Goal: Task Accomplishment & Management: Complete application form

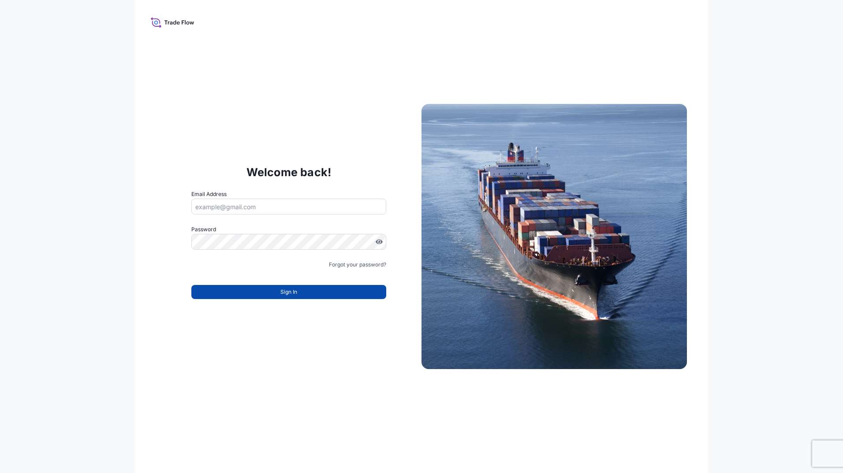
type input "jean-claude.geiss@bdpint.com"
click at [295, 291] on span "Sign In" at bounding box center [288, 292] width 17 height 9
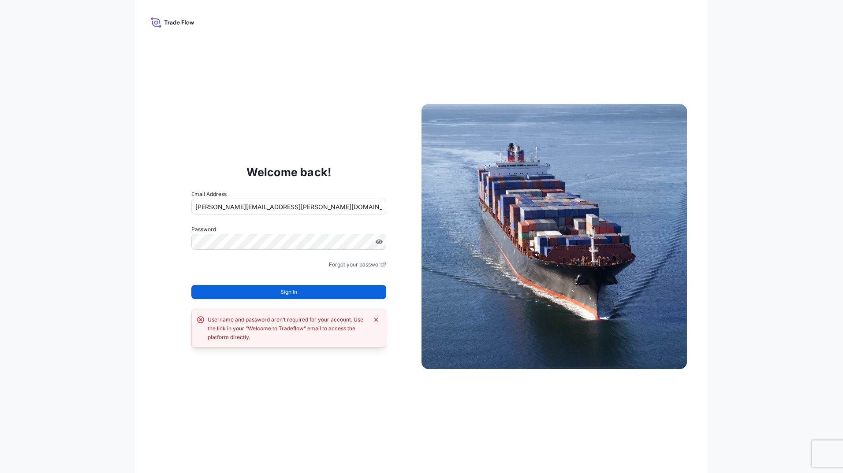
click at [281, 291] on span "Sign In" at bounding box center [288, 292] width 17 height 9
click at [268, 328] on div "Username and password aren’t required for your account. Use the link in your “W…" at bounding box center [288, 329] width 160 height 26
click at [374, 317] on icon "Dismiss error" at bounding box center [375, 319] width 7 height 7
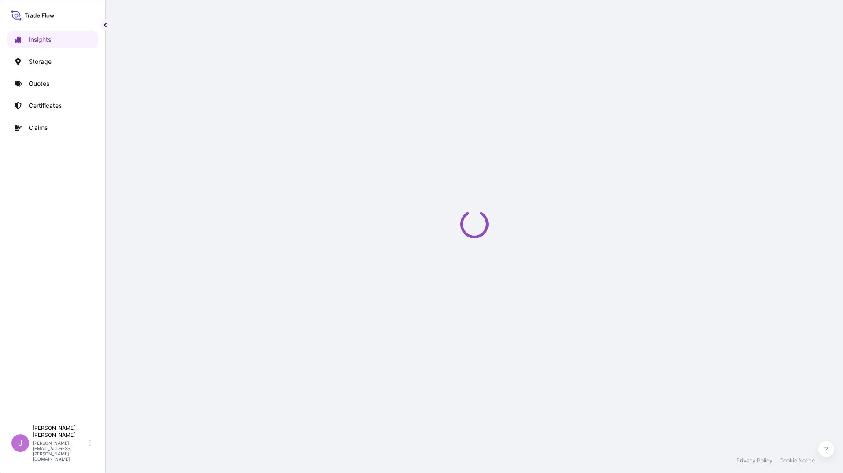
select select "2025"
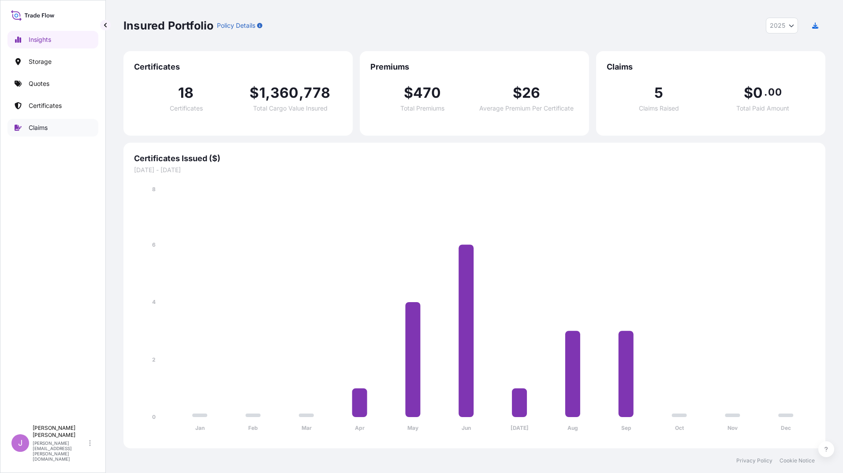
click at [38, 128] on p "Claims" at bounding box center [38, 127] width 19 height 9
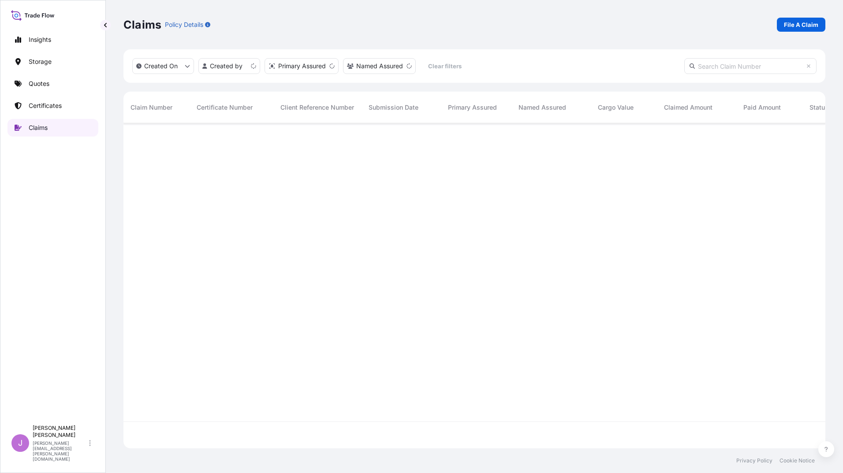
scroll to position [323, 695]
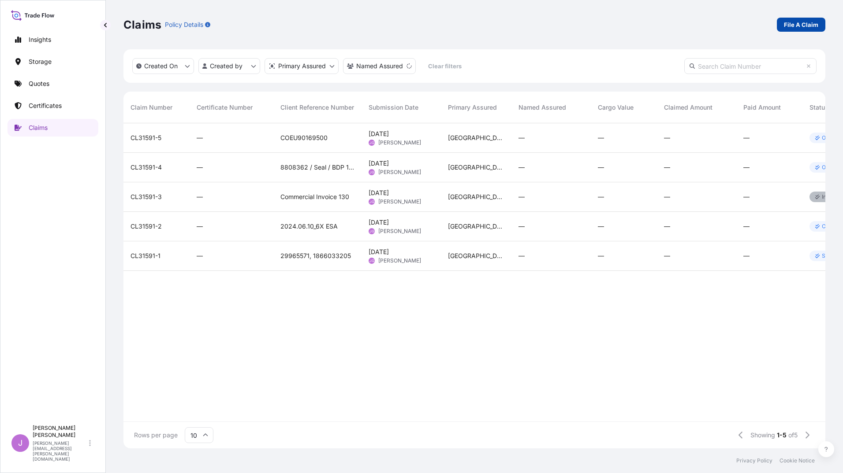
click at [788, 22] on p "File A Claim" at bounding box center [801, 24] width 34 height 9
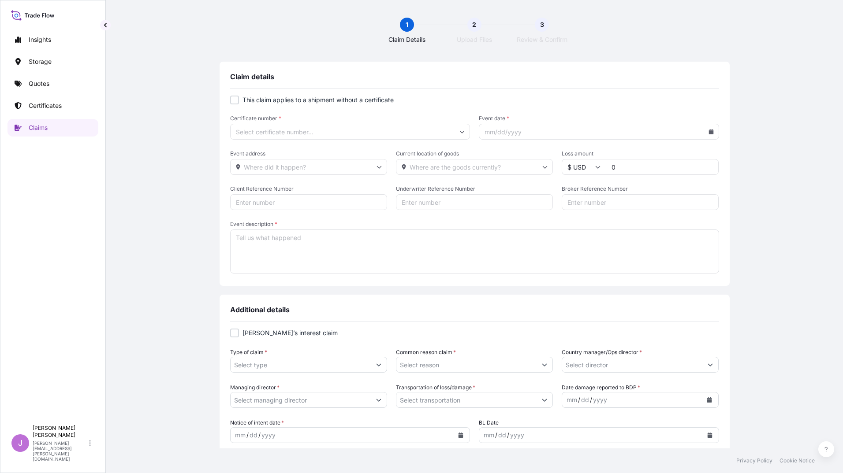
click at [235, 100] on div at bounding box center [234, 100] width 9 height 9
checkbox input "true"
click at [461, 130] on icon at bounding box center [461, 131] width 5 height 5
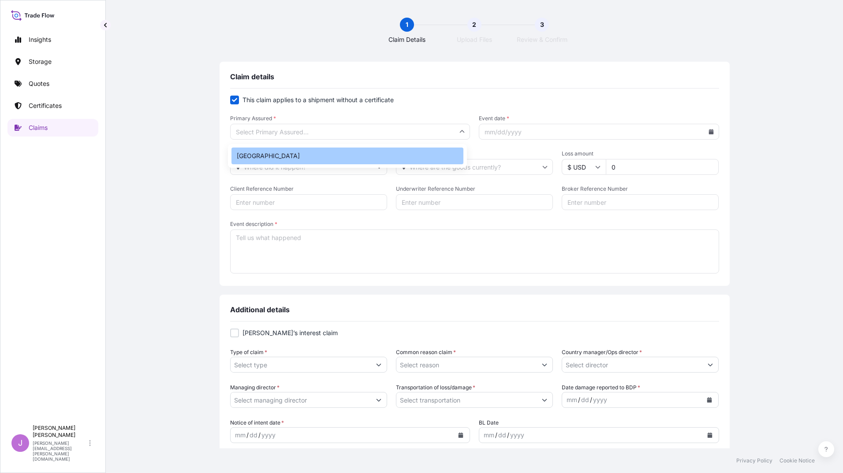
click at [287, 152] on div "Germany" at bounding box center [347, 156] width 232 height 17
type input "Germany"
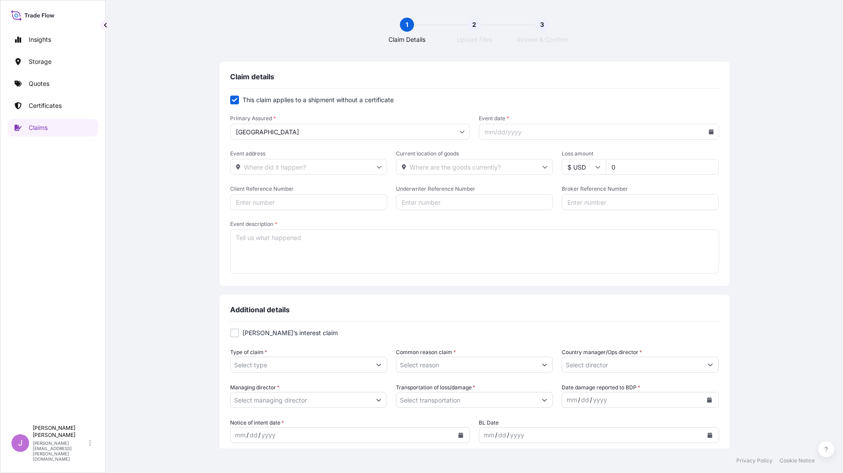
click at [708, 131] on icon at bounding box center [710, 131] width 5 height 5
click at [670, 158] on button at bounding box center [672, 157] width 14 height 14
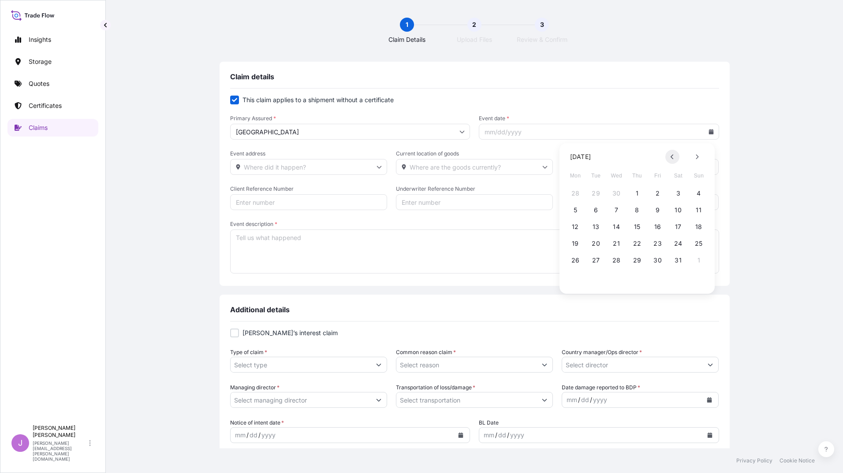
click at [670, 158] on button at bounding box center [672, 157] width 14 height 14
click at [635, 244] on button "20" at bounding box center [637, 244] width 14 height 14
type input "03/20/2025"
click at [377, 167] on icon at bounding box center [378, 166] width 5 height 5
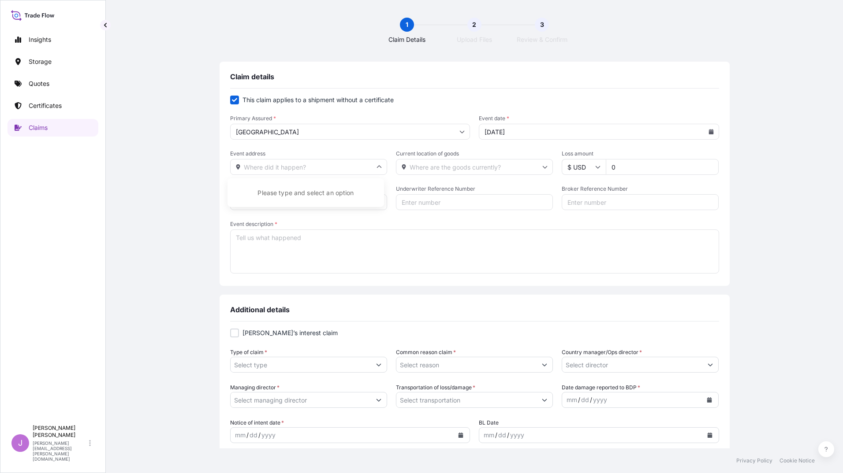
click at [341, 169] on input "Event address" at bounding box center [308, 167] width 157 height 16
click at [335, 192] on div "Please type and select an option" at bounding box center [305, 193] width 149 height 22
click at [289, 168] on input "Event address" at bounding box center [308, 167] width 157 height 16
click at [472, 174] on input "Current location of goods" at bounding box center [474, 167] width 157 height 16
click at [334, 162] on input "Event address" at bounding box center [308, 167] width 157 height 16
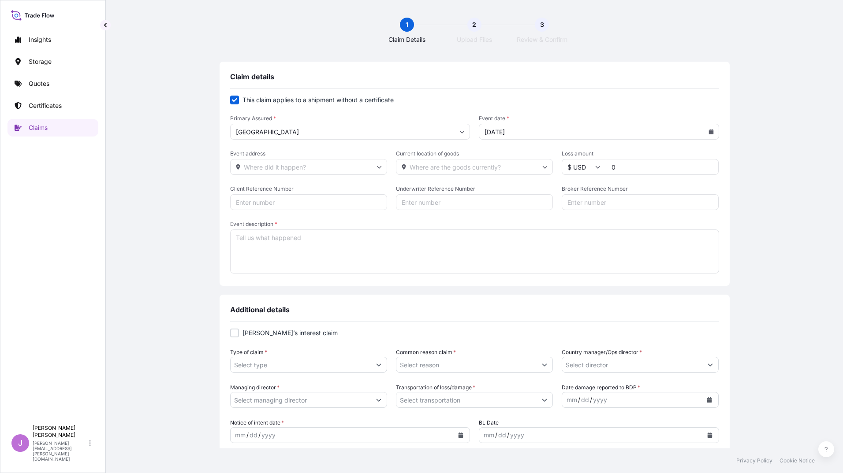
click at [298, 167] on input "Event address" at bounding box center [308, 167] width 157 height 16
paste input "Our service provider Cargo Truck GmbH caused cross labeling on two shipments. A…"
type input "Our service provider Cargo Truck GmbH caused cross labeling on two shipments. A…"
click at [464, 168] on input "Current location of goods" at bounding box center [474, 167] width 157 height 16
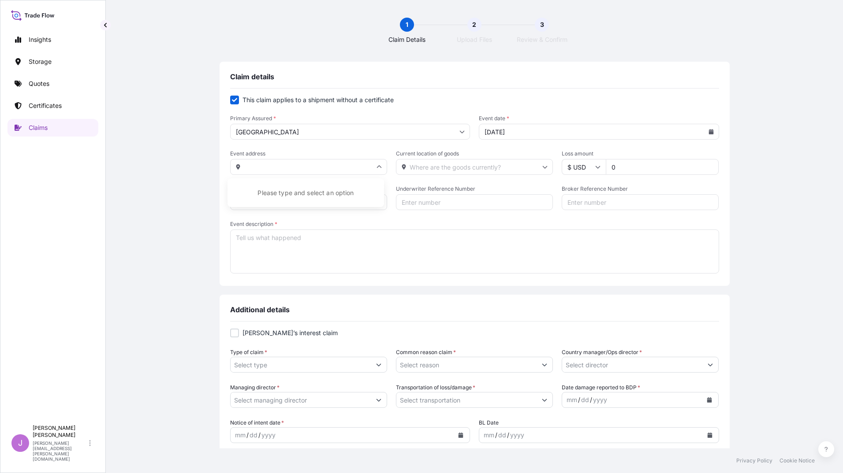
scroll to position [0, 0]
type input "B"
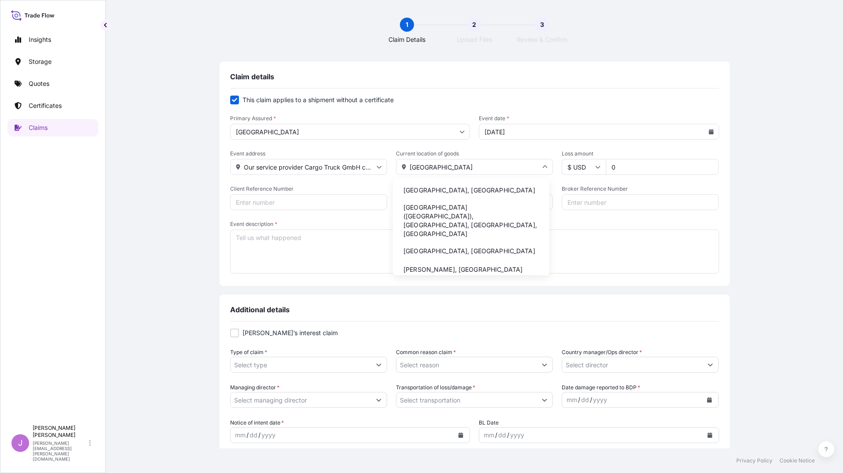
click at [437, 187] on li "Köln, Germany" at bounding box center [470, 190] width 149 height 17
type input "Köln, Germany"
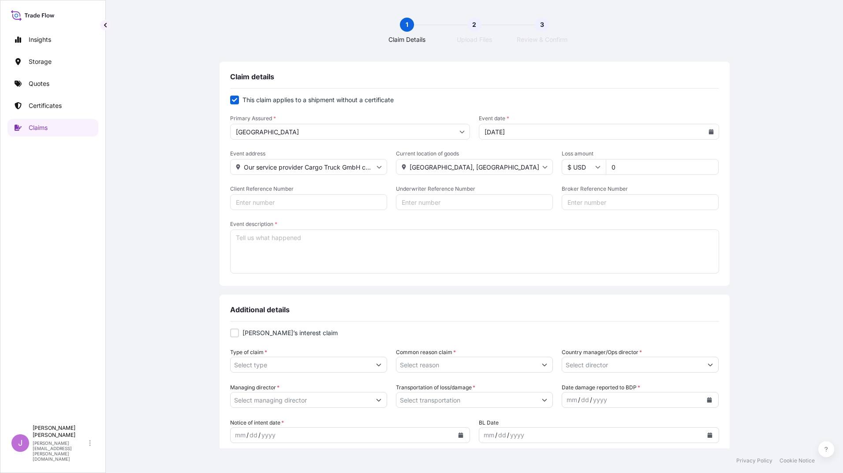
click at [595, 166] on icon at bounding box center [597, 166] width 5 height 5
click at [586, 187] on div "€ EUR" at bounding box center [579, 191] width 37 height 17
type input "€ EUR"
click at [620, 167] on input "0" at bounding box center [661, 167] width 113 height 16
click at [612, 167] on input "0753594" at bounding box center [661, 167] width 113 height 16
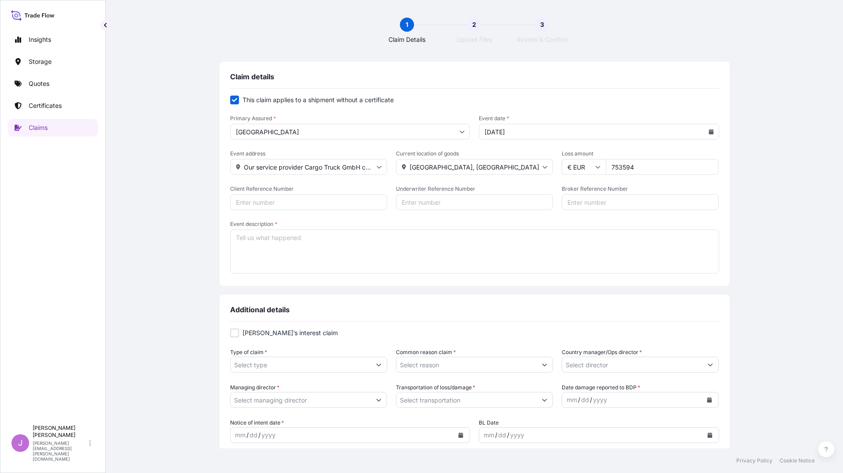
click at [639, 162] on input "753594" at bounding box center [661, 167] width 113 height 16
type input "7"
type input "7536"
click at [311, 204] on input "Client Reference Number" at bounding box center [308, 202] width 157 height 16
click at [288, 204] on input "Client Reference Number" at bounding box center [308, 202] width 157 height 16
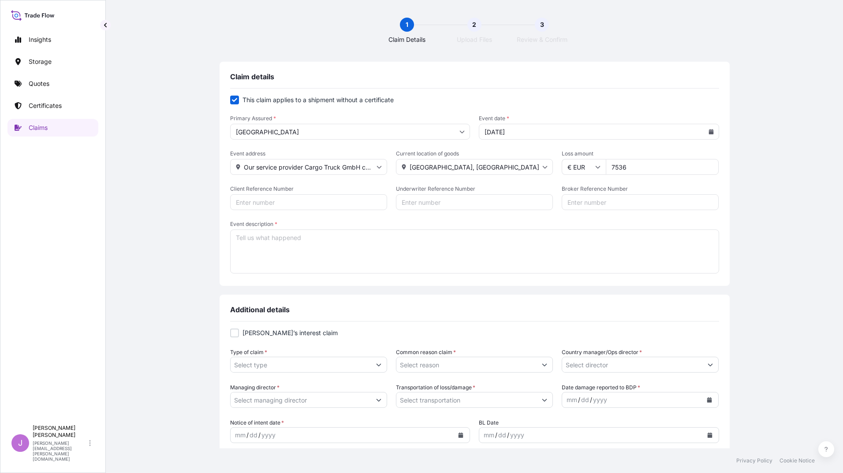
paste input "(MAWB 157-09877265"
click at [236, 201] on input "(MAWB 157-09877265" at bounding box center [308, 202] width 157 height 16
paste input "(MAWB 07467699413"
click at [314, 201] on input "MAWB 157-09877265 and (MAWB 07467699413" at bounding box center [308, 202] width 157 height 16
type input "MAWB 157-09877265 and MAWB 07467699413"
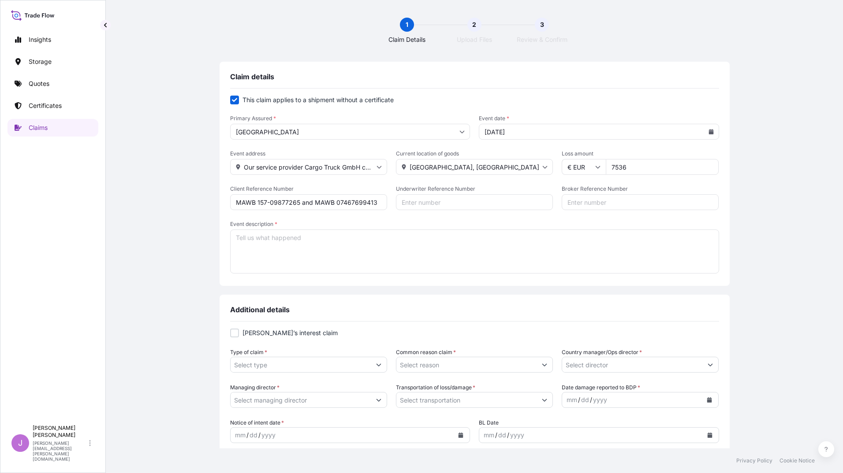
click at [463, 199] on input "Underwriter Reference Number" at bounding box center [474, 202] width 157 height 16
paste input "1916034248"
paste input "1916034254"
type input "1916034248, 1916034254"
click at [574, 203] on input "Broker Reference Number" at bounding box center [639, 202] width 157 height 16
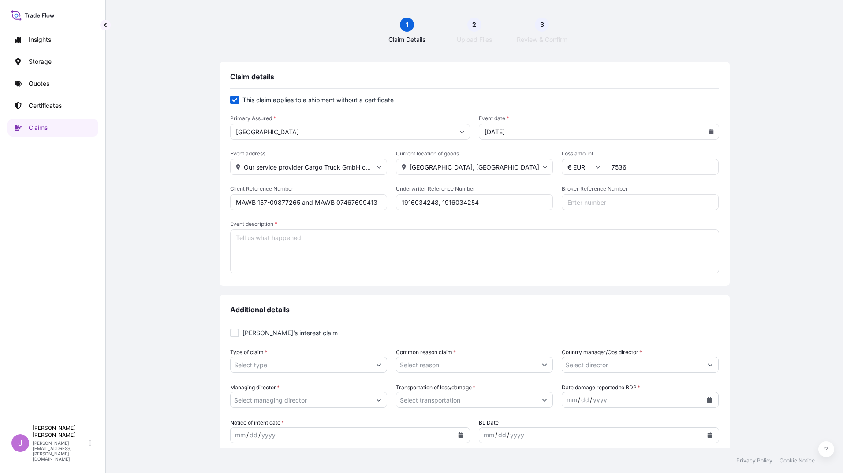
drag, startPoint x: 234, startPoint y: 202, endPoint x: 375, endPoint y: 201, distance: 140.6
click at [375, 201] on input "MAWB 157-09877265 and MAWB 07467699413" at bounding box center [308, 202] width 157 height 16
click at [589, 201] on input "Broker Reference Number" at bounding box center [639, 202] width 157 height 16
paste input "MAWB 157-09877265 and MAWB 07467699413"
type input "MAWB 157-09877265 and MAWB 07467699413"
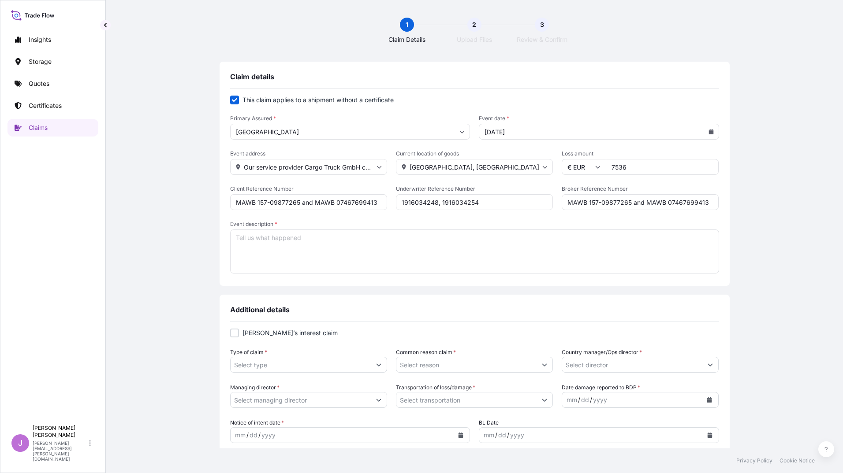
click at [284, 242] on textarea "Event description *" at bounding box center [474, 252] width 489 height 44
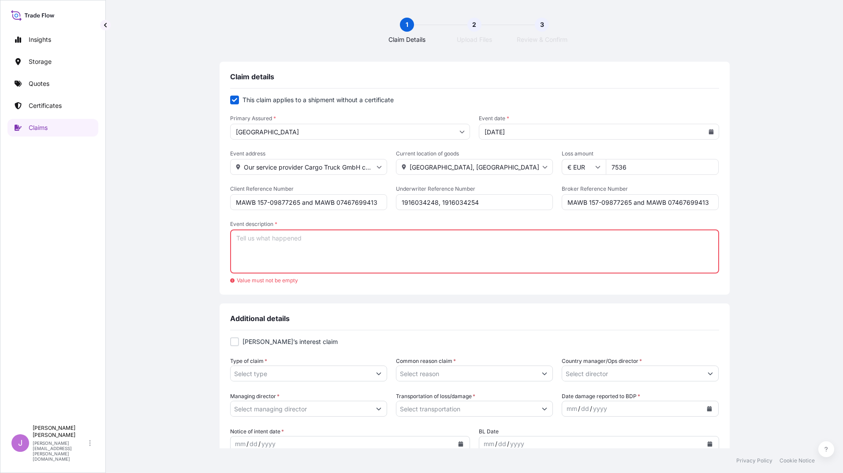
click at [325, 238] on textarea "Event description *" at bounding box center [474, 252] width 489 height 44
paste textarea "Our service provider Cargo Truck GmbH caused cross labeling on two shipments. A…"
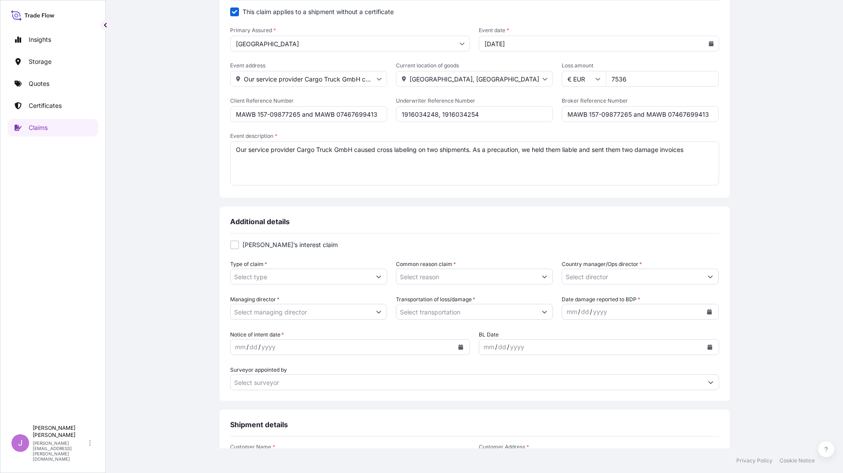
scroll to position [132, 0]
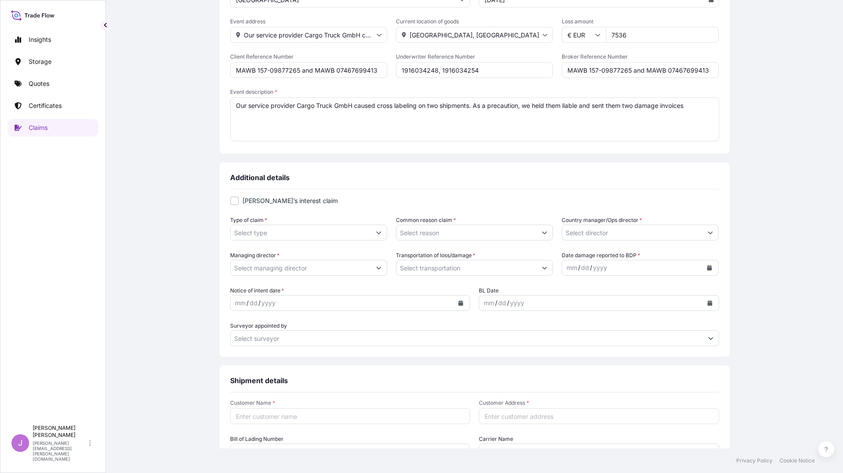
type textarea "Our service provider Cargo Truck GmbH caused cross labeling on two shipments. A…"
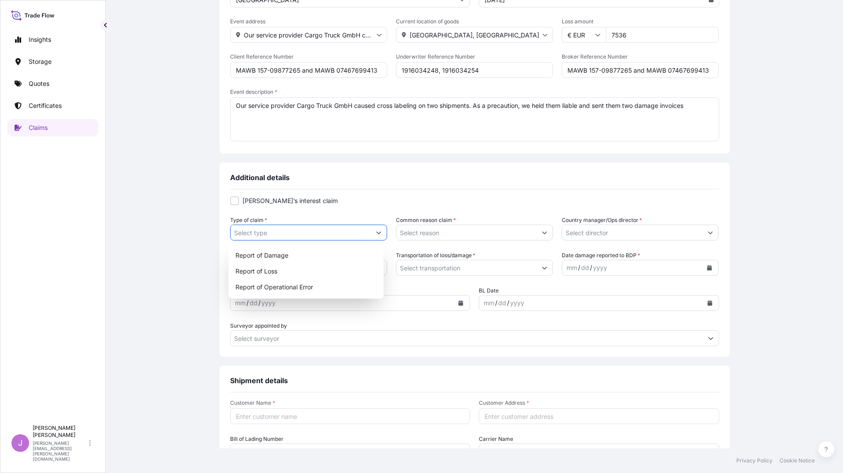
click at [376, 232] on icon "Show suggestions" at bounding box center [378, 233] width 5 height 3
click at [305, 291] on div "Report of Operational Error" at bounding box center [306, 287] width 149 height 16
type input "Report of Operational Error"
click at [232, 200] on div at bounding box center [234, 201] width 9 height 9
checkbox input "true"
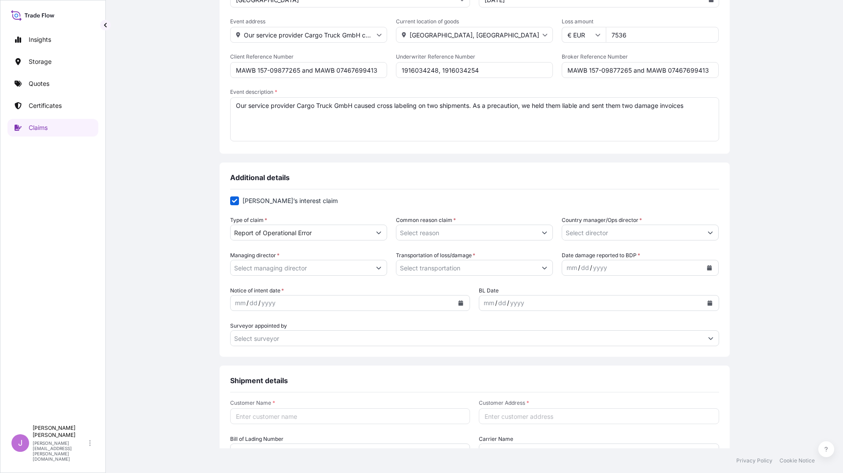
click at [542, 233] on icon "Show suggestions" at bounding box center [544, 233] width 5 height 3
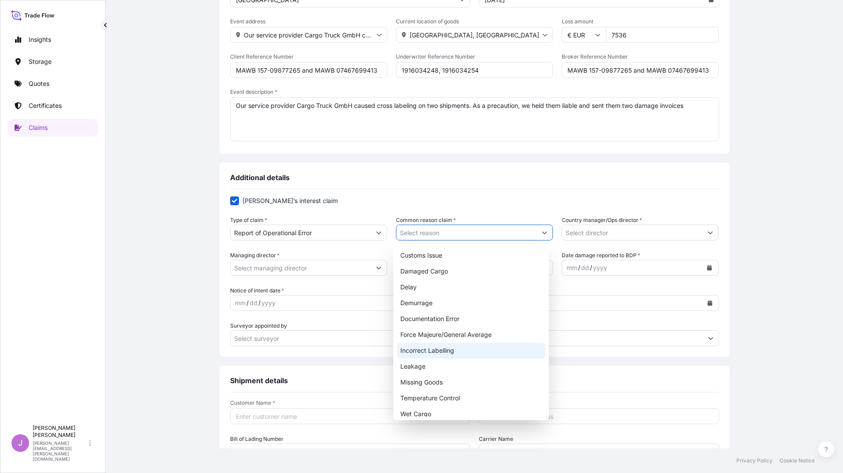
click at [466, 346] on div "Incorrect Labelling" at bounding box center [471, 351] width 149 height 16
type input "Incorrect Labelling"
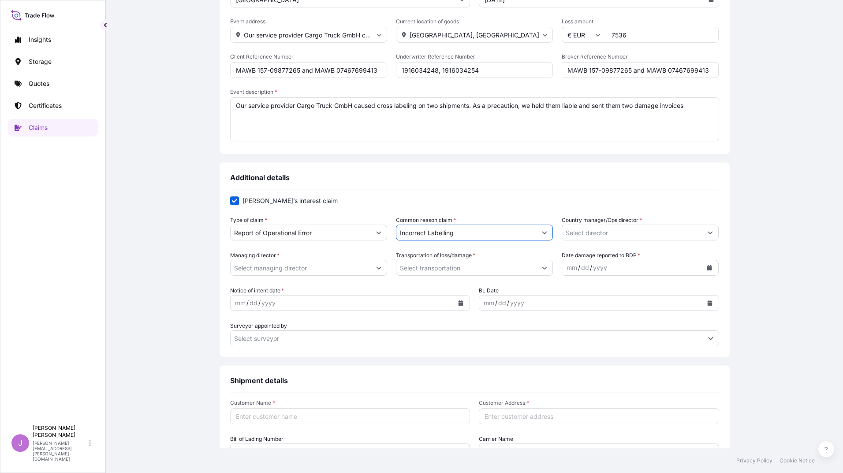
click at [709, 236] on button "Show suggestions" at bounding box center [710, 233] width 16 height 16
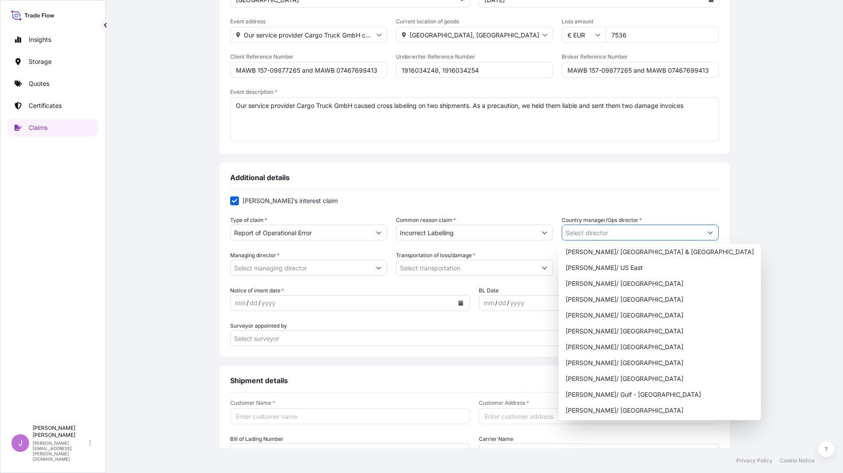
scroll to position [441, 0]
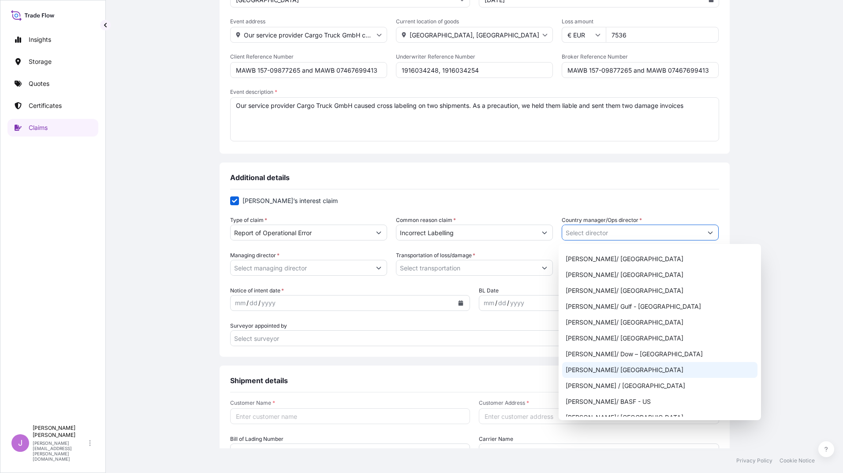
click at [632, 371] on div "Michael Barian/ Germany" at bounding box center [659, 370] width 195 height 16
type input "Michael Barian/ Germany"
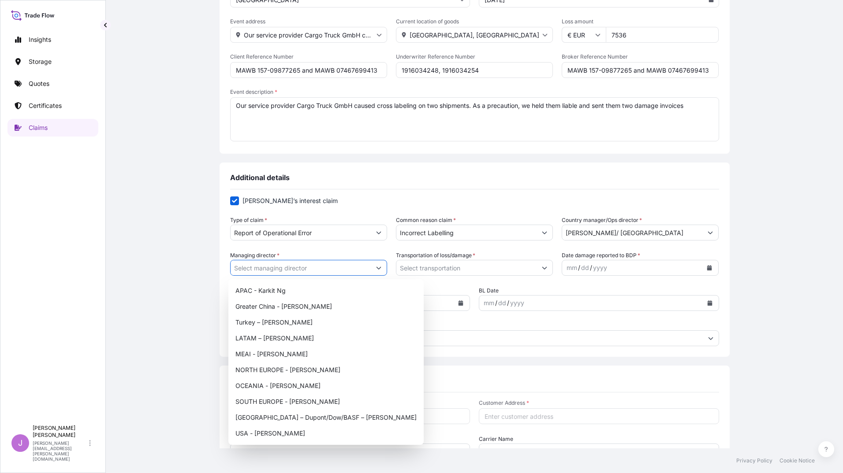
click at [376, 267] on icon "Show suggestions" at bounding box center [378, 267] width 5 height 5
click at [315, 371] on div "NORTH EUROPE - Bob van Buren" at bounding box center [326, 370] width 188 height 16
type input "NORTH EUROPE - Bob van Buren"
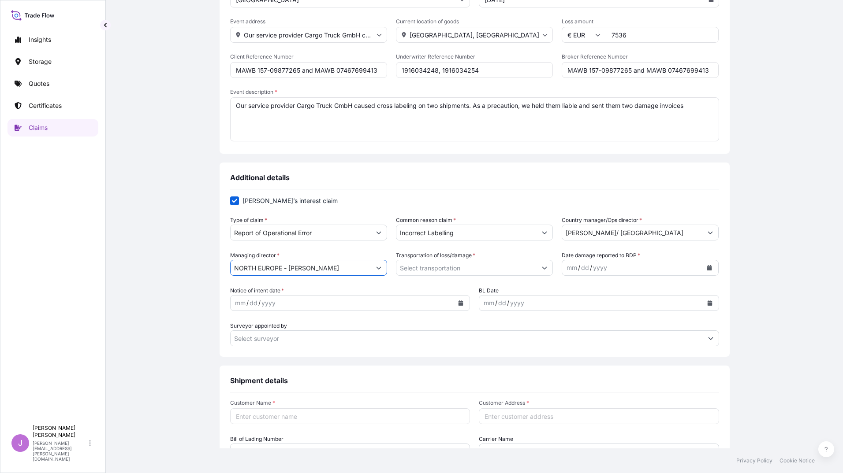
click at [543, 268] on icon "Show suggestions" at bounding box center [544, 267] width 5 height 5
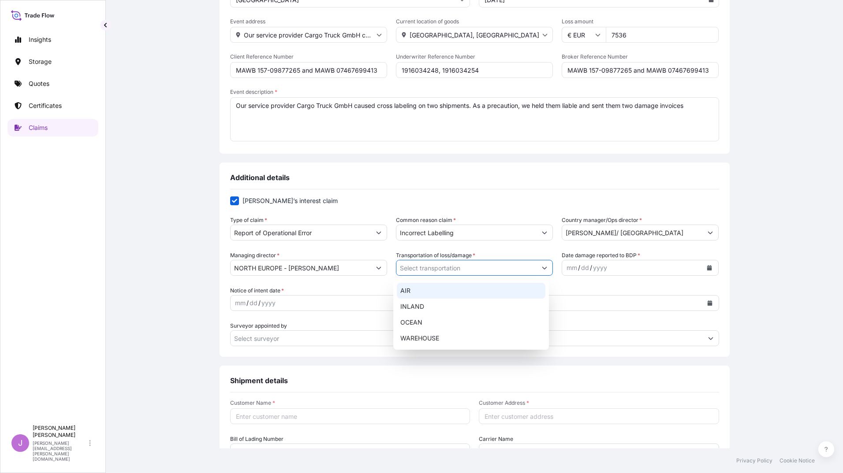
click at [418, 293] on div "AIR" at bounding box center [471, 291] width 149 height 16
type input "AIR"
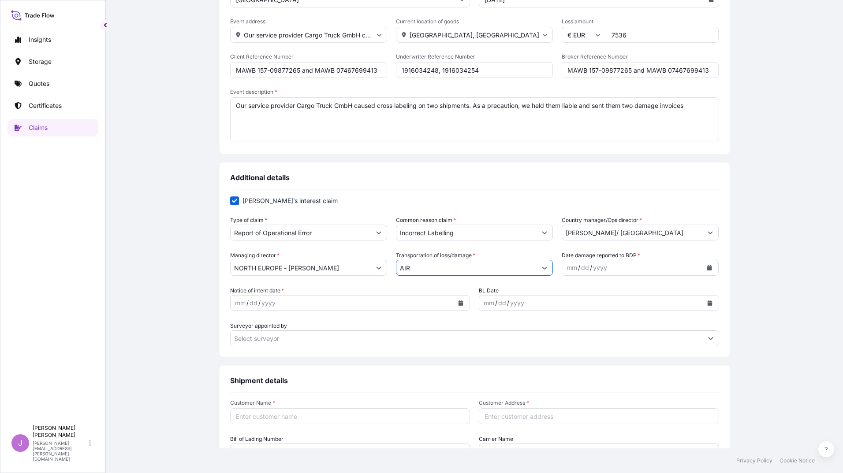
click at [707, 267] on icon "Calendar" at bounding box center [709, 267] width 5 height 5
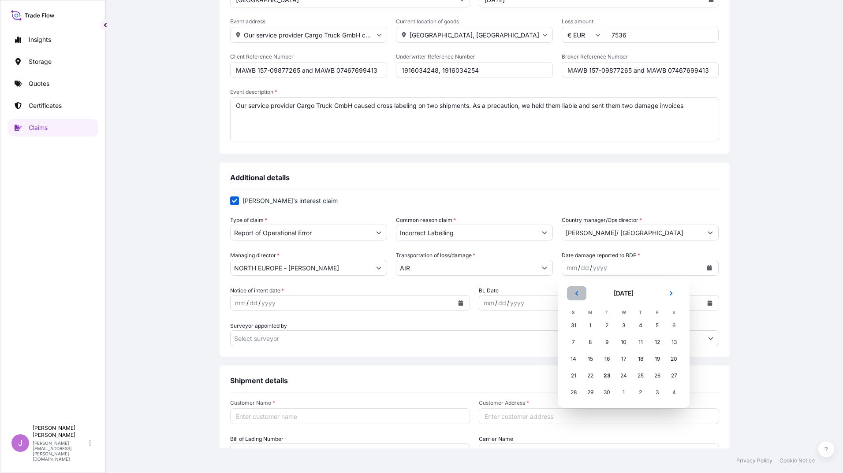
click at [575, 293] on icon "Previous" at bounding box center [576, 293] width 5 height 5
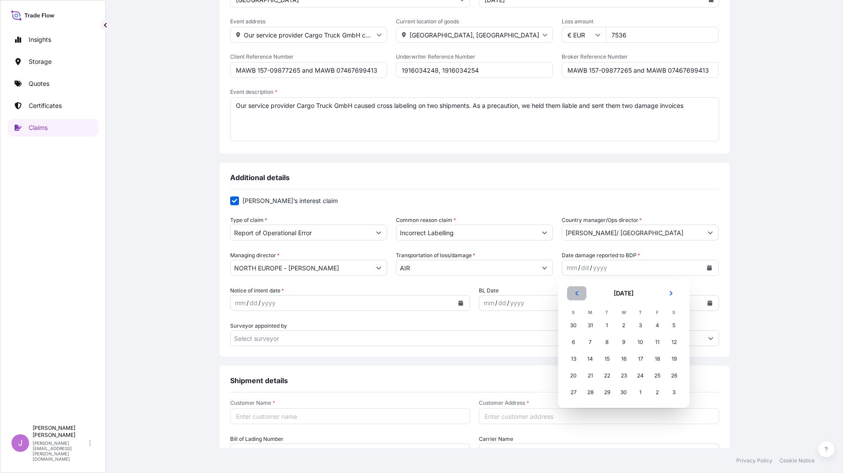
click at [575, 293] on icon "Previous" at bounding box center [576, 293] width 5 height 5
click at [638, 395] on div "27" at bounding box center [640, 393] width 16 height 16
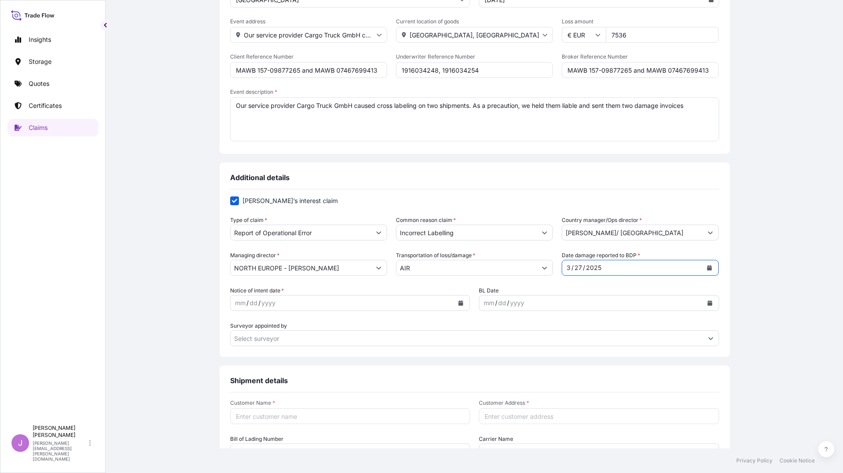
click at [458, 304] on icon "Calendar" at bounding box center [460, 303] width 5 height 5
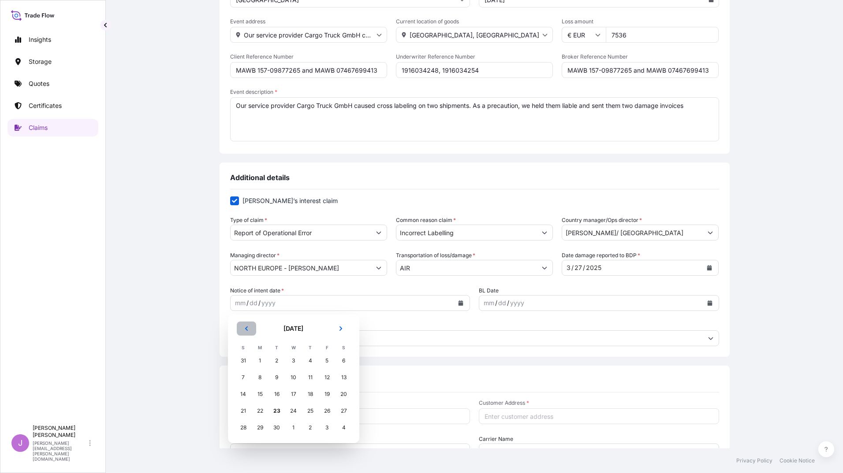
click at [253, 327] on button "Previous" at bounding box center [246, 329] width 19 height 14
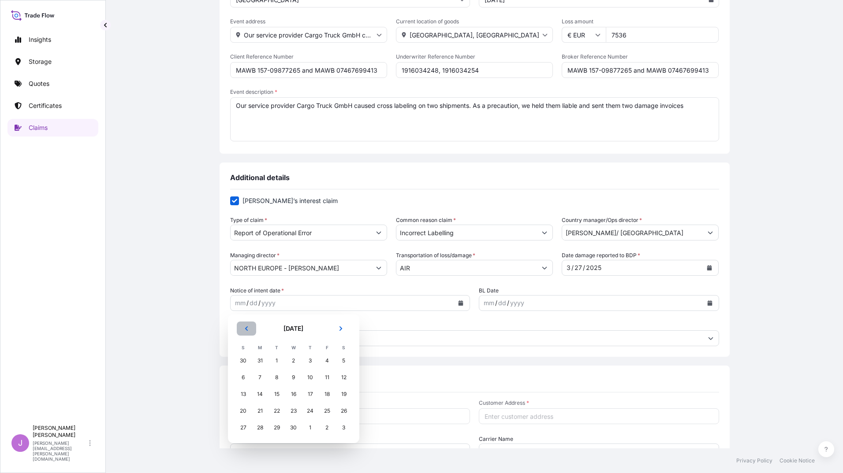
click at [253, 327] on button "Previous" at bounding box center [246, 329] width 19 height 14
click at [239, 426] on div "23" at bounding box center [243, 428] width 16 height 16
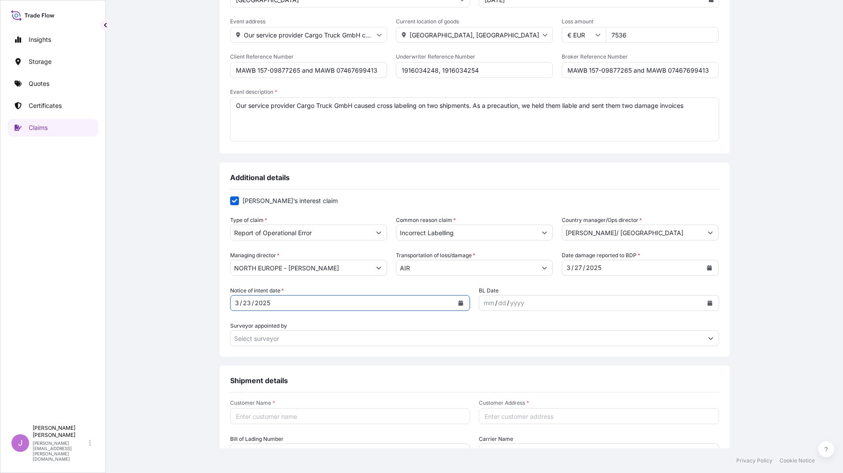
click at [707, 302] on icon "Calendar" at bounding box center [709, 303] width 5 height 5
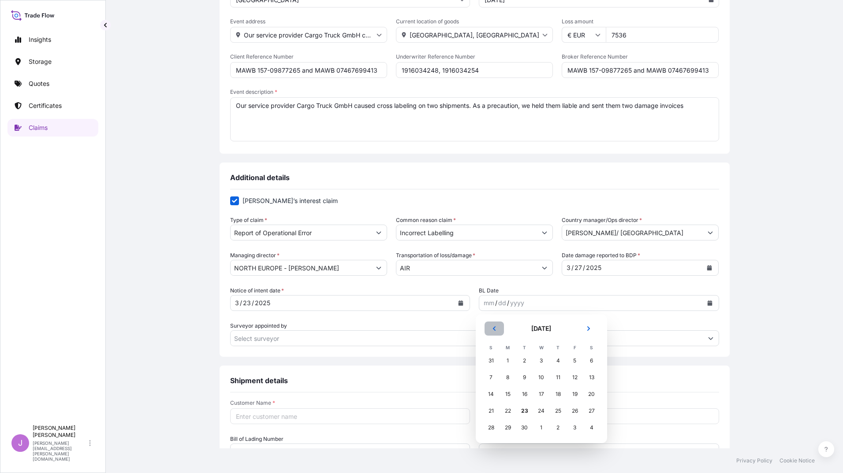
click at [495, 326] on button "Previous" at bounding box center [493, 329] width 19 height 14
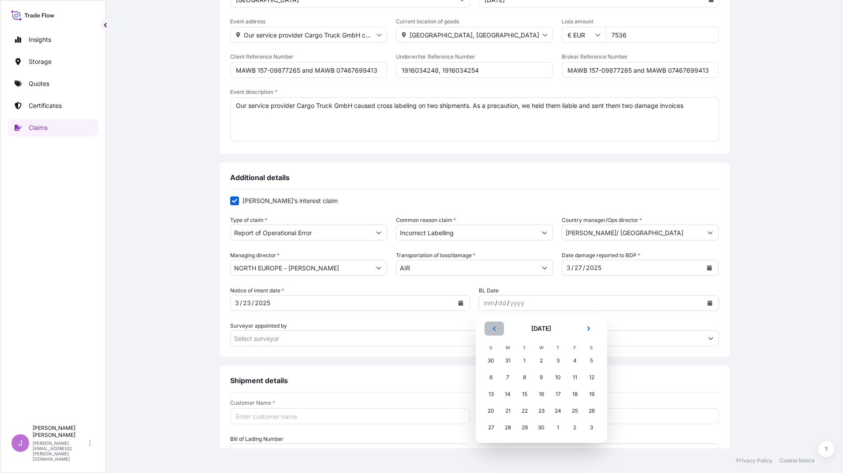
click at [495, 326] on button "Previous" at bounding box center [493, 329] width 19 height 14
click at [558, 414] on div "20" at bounding box center [558, 411] width 16 height 16
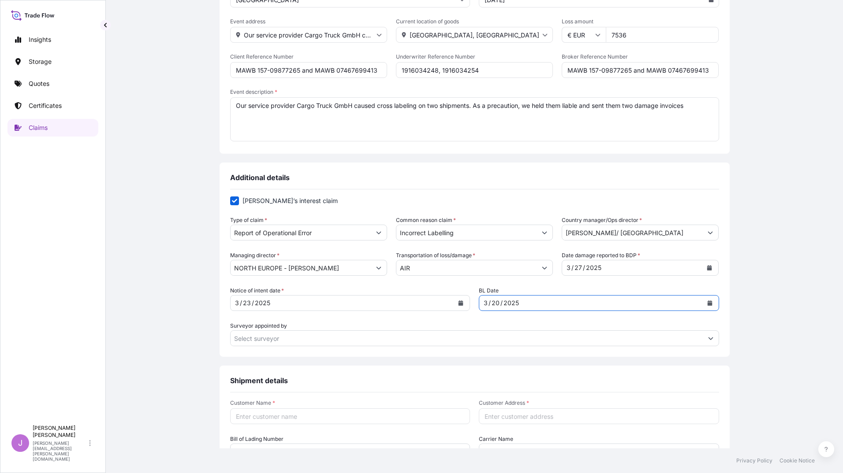
click at [707, 341] on button "Show suggestions" at bounding box center [710, 339] width 16 height 16
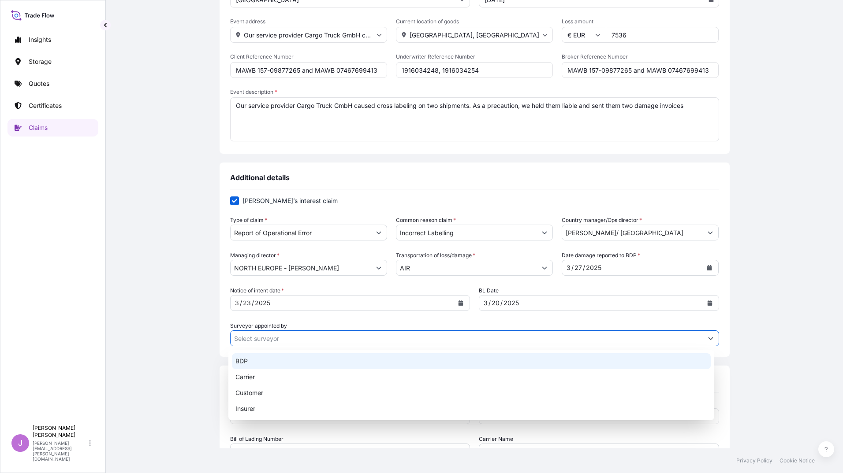
click at [274, 364] on div "BDP" at bounding box center [471, 361] width 479 height 16
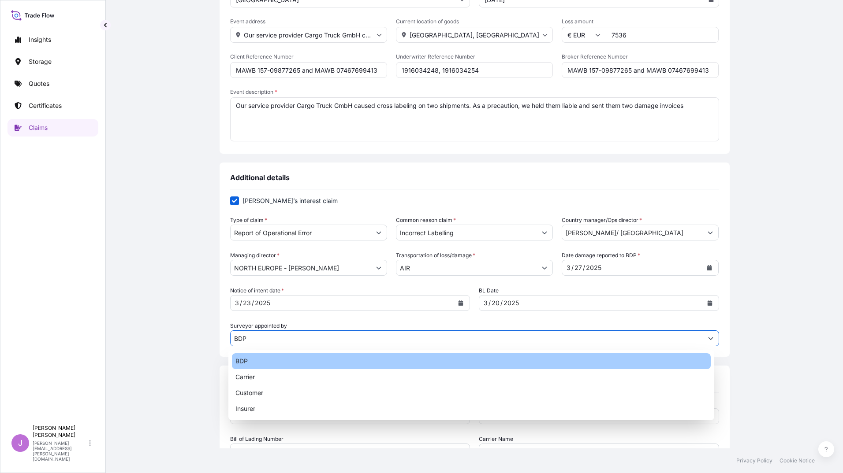
type input "BDP"
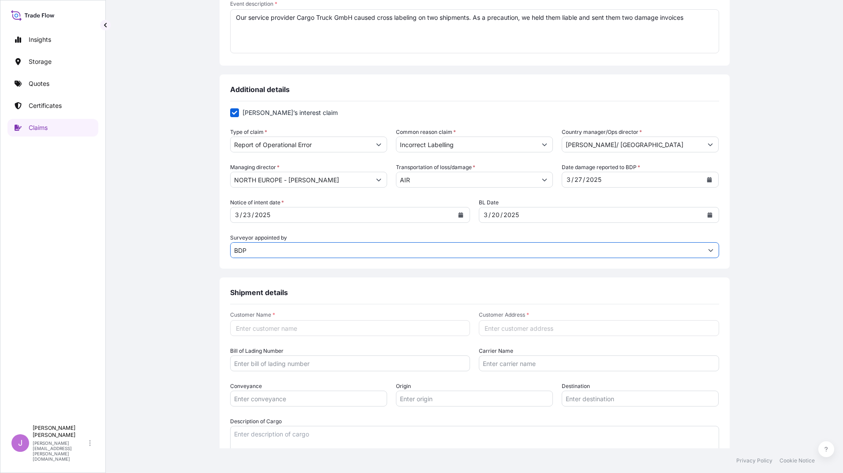
scroll to position [308, 0]
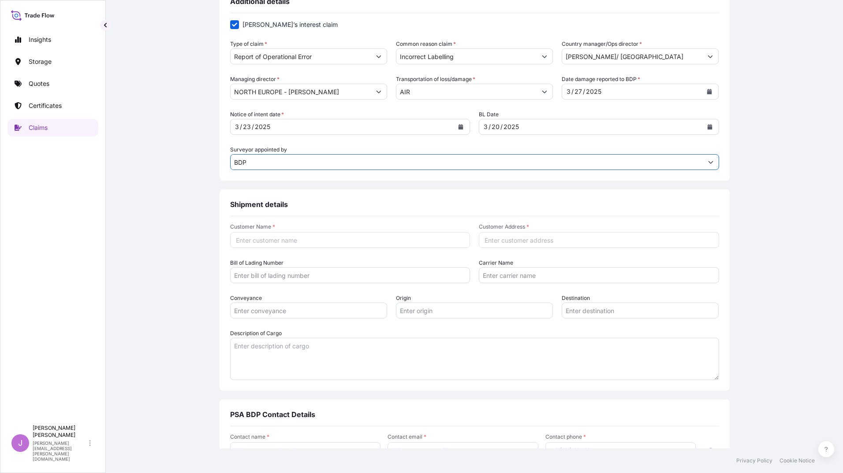
click at [313, 242] on input "Customer Name *" at bounding box center [350, 240] width 240 height 16
paste input "Basell Polyolefine GmbH"
type input "Basell Polyolefine GmbH"
click at [498, 238] on input "Customer Address *" at bounding box center [599, 240] width 240 height 16
paste input ", KERKRADER STR./ TOR 2"
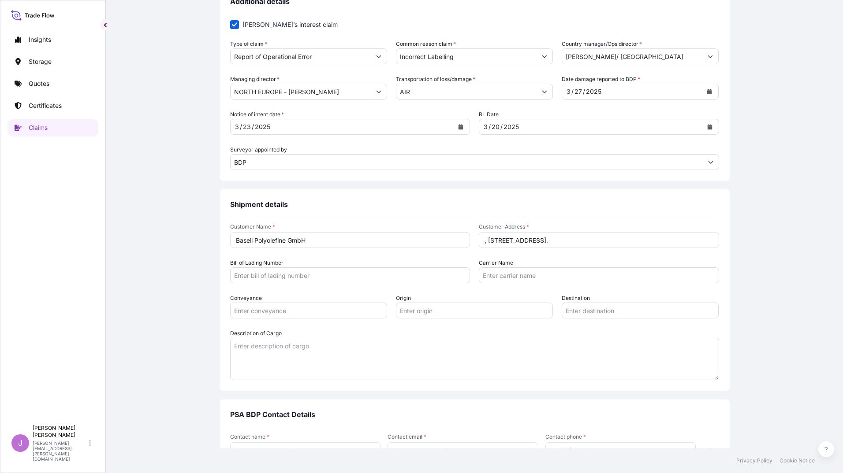
click at [486, 238] on input ", KERKRADER STR./ TOR 2," at bounding box center [599, 240] width 240 height 16
click at [573, 241] on input "KERKRADER STR./ TOR 2," at bounding box center [599, 240] width 240 height 16
paste input "50997 KÖLN"
type input "KERKRADER STR./ TOR 2, 50997 KÖLN"
click at [319, 276] on input "Bill of Lading Number" at bounding box center [350, 275] width 240 height 16
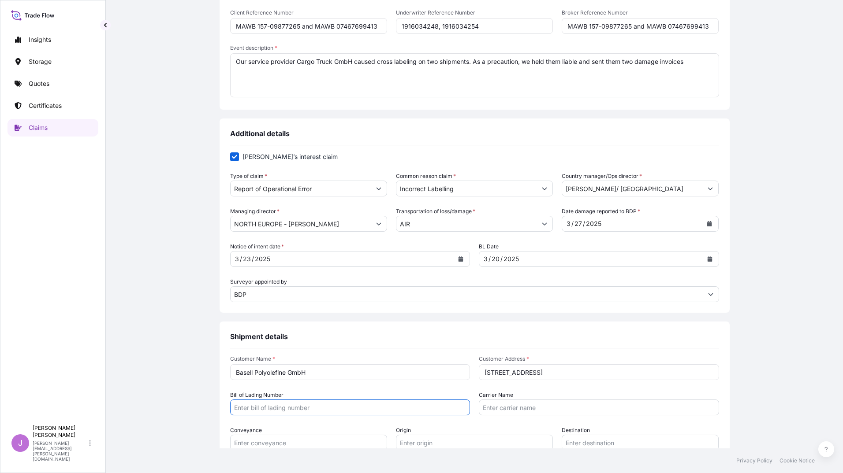
scroll to position [44, 0]
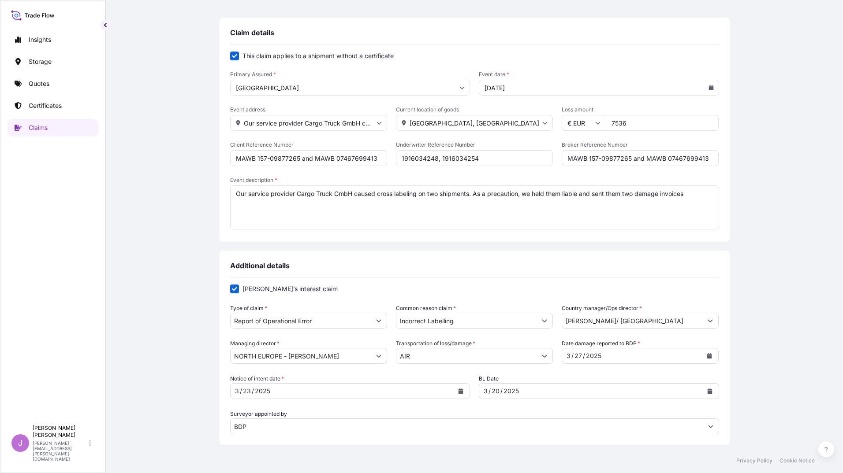
drag, startPoint x: 563, startPoint y: 158, endPoint x: 712, endPoint y: 162, distance: 149.0
click at [712, 162] on input "MAWB 157-09877265 and MAWB 07467699413" at bounding box center [639, 158] width 157 height 16
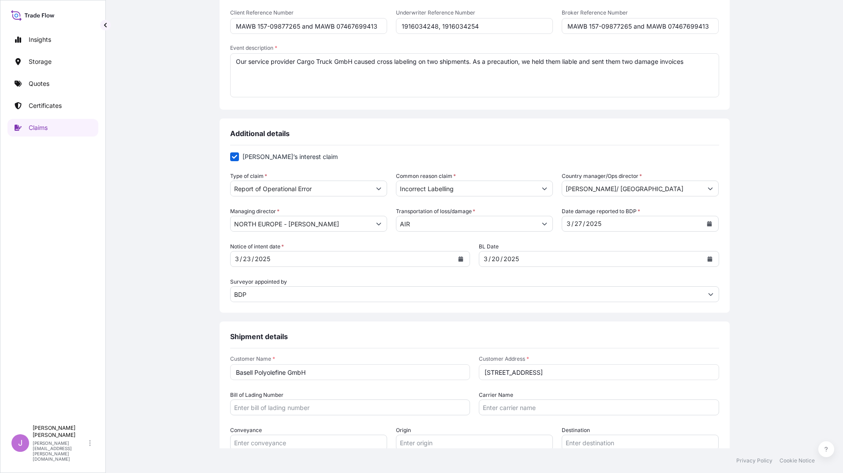
scroll to position [308, 0]
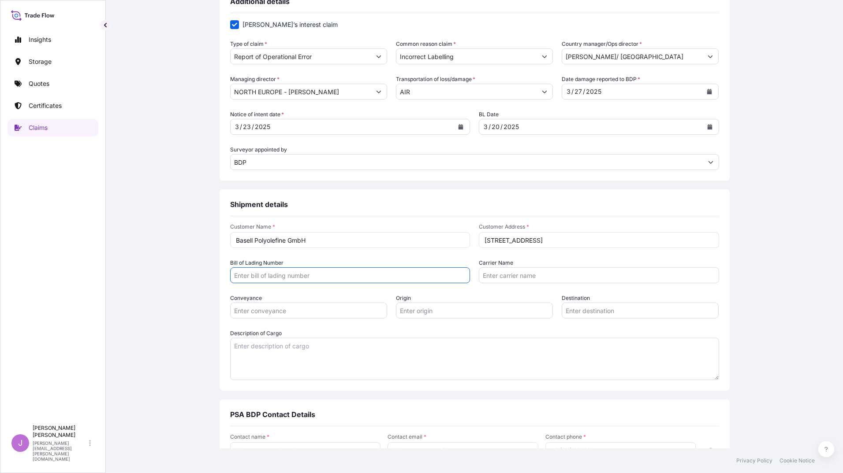
click at [293, 278] on input "Bill of Lading Number" at bounding box center [350, 275] width 240 height 16
paste input "MAWB 157-09877265 and MAWB 07467699413"
type input "MAWB 157-09877265 and MAWB 07467699413"
click at [517, 276] on input "Carrier Name" at bounding box center [599, 275] width 240 height 16
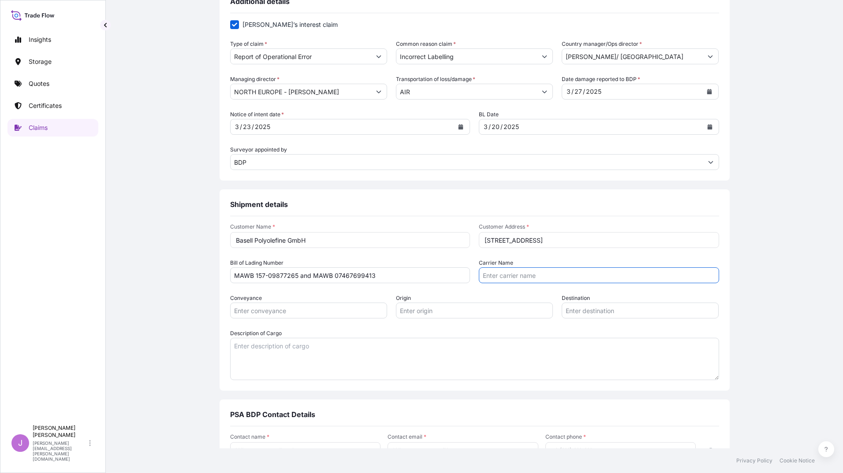
click at [487, 278] on input "Carrier Name" at bounding box center [599, 275] width 240 height 16
type input "Catar Air"
drag, startPoint x: 271, startPoint y: 299, endPoint x: 225, endPoint y: 298, distance: 45.8
click at [225, 298] on div "Shipment details Customer Name * Basell Polyolefine GmbH Customer Address * KER…" at bounding box center [474, 289] width 510 height 201
drag, startPoint x: 225, startPoint y: 298, endPoint x: 260, endPoint y: 296, distance: 34.9
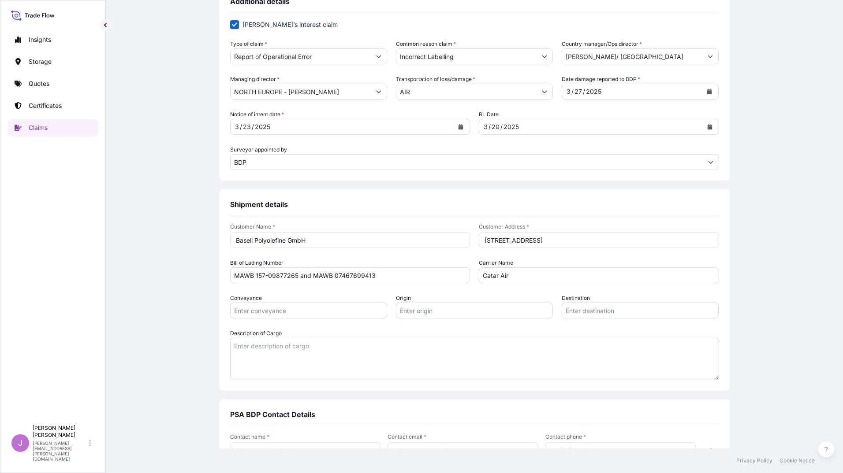
click at [260, 296] on div "Conveyance" at bounding box center [308, 306] width 157 height 25
drag, startPoint x: 260, startPoint y: 296, endPoint x: 218, endPoint y: 299, distance: 41.5
click at [219, 299] on div "Shipment details Customer Name * Basell Polyolefine GmbH Customer Address * KER…" at bounding box center [474, 289] width 510 height 201
copy label "Conveyance"
click at [289, 312] on input "Conveyance" at bounding box center [308, 311] width 157 height 16
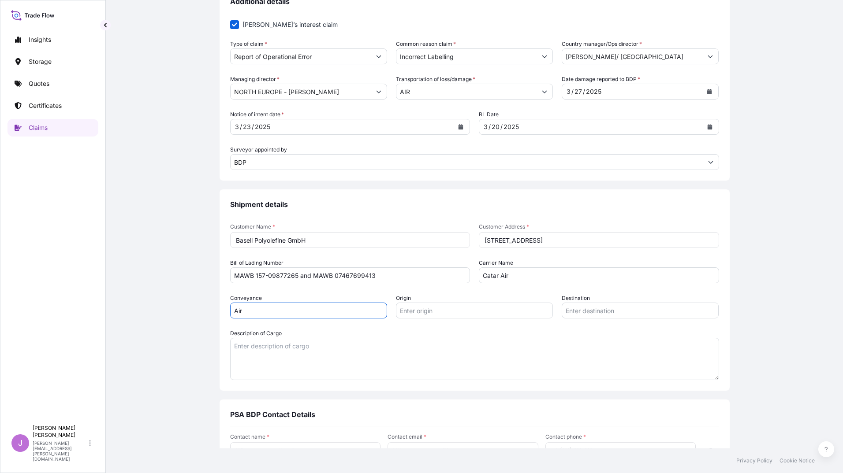
type input "Air"
click at [431, 313] on input "Origin" at bounding box center [474, 311] width 157 height 16
drag, startPoint x: 410, startPoint y: 297, endPoint x: 390, endPoint y: 298, distance: 20.3
click at [390, 298] on div "Conveyance Air Origin Destination" at bounding box center [474, 306] width 489 height 25
copy label "Origin"
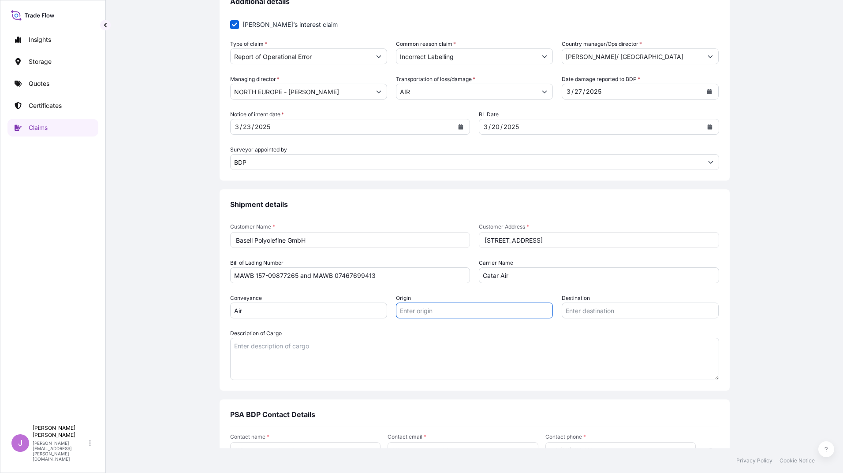
click at [432, 312] on input "Origin" at bounding box center [474, 311] width 157 height 16
type input "[GEOGRAPHIC_DATA]"
click at [568, 314] on input "Destination" at bounding box center [639, 311] width 157 height 16
type input "India"
click at [323, 351] on textarea "Description of Cargo" at bounding box center [474, 359] width 489 height 42
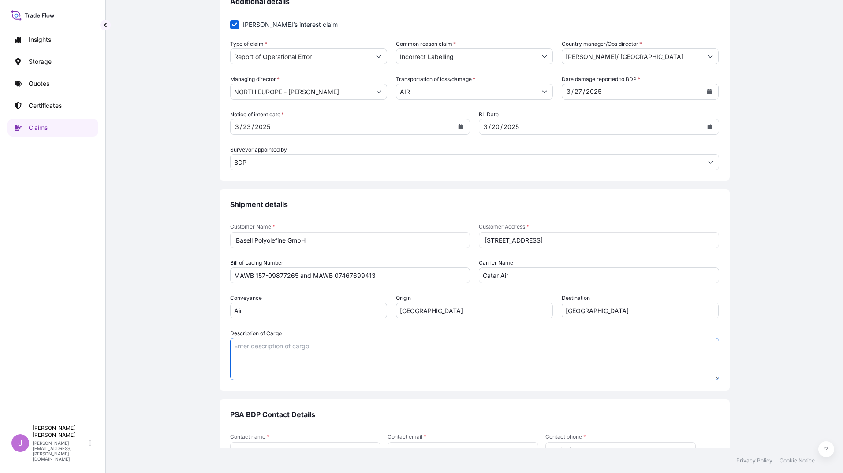
click at [410, 350] on textarea "Description of Cargo" at bounding box center [474, 359] width 489 height 42
paste textarea "20 BAGS LOADED ONTO 1 PALLET PURELL EP274P HARMONIZED CODE: 39023000 NOT RESTRI…"
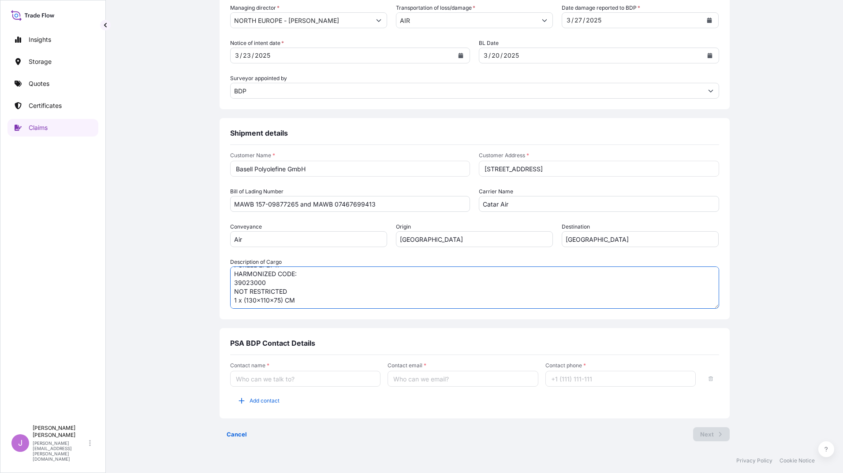
type textarea "20 BAGS LOADED ONTO 1 PALLET PURELL EP274P HARMONIZED CODE: 39023000 NOT RESTRI…"
click at [327, 380] on input "Contact name *" at bounding box center [305, 379] width 151 height 16
type input "[PERSON_NAME]"
type input "[PERSON_NAME][EMAIL_ADDRESS][PERSON_NAME][DOMAIN_NAME]"
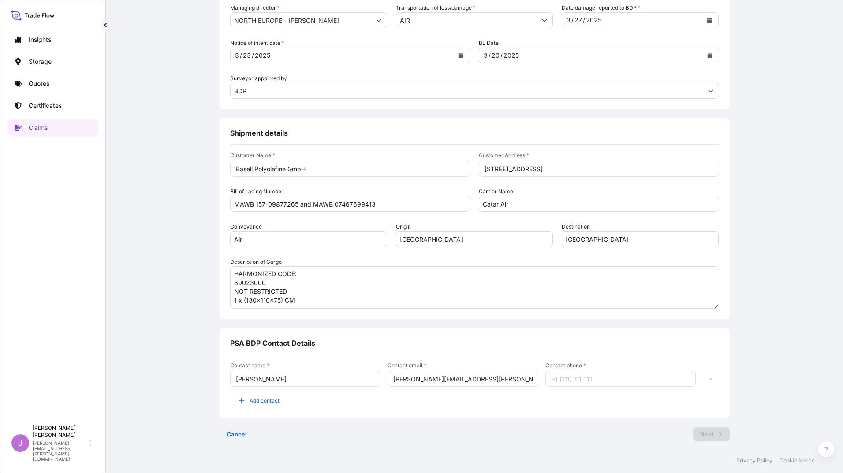
type input "+49693510140701"
type input "Jean-Claude Geiss"
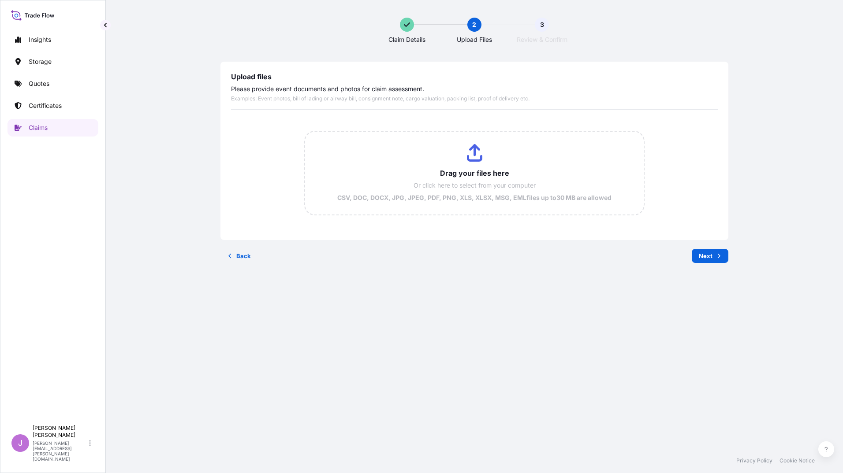
scroll to position [0, 0]
click at [497, 171] on input "Drag your files here Or click here to select from your computer CSV, DOC, DOCX,…" at bounding box center [474, 173] width 339 height 83
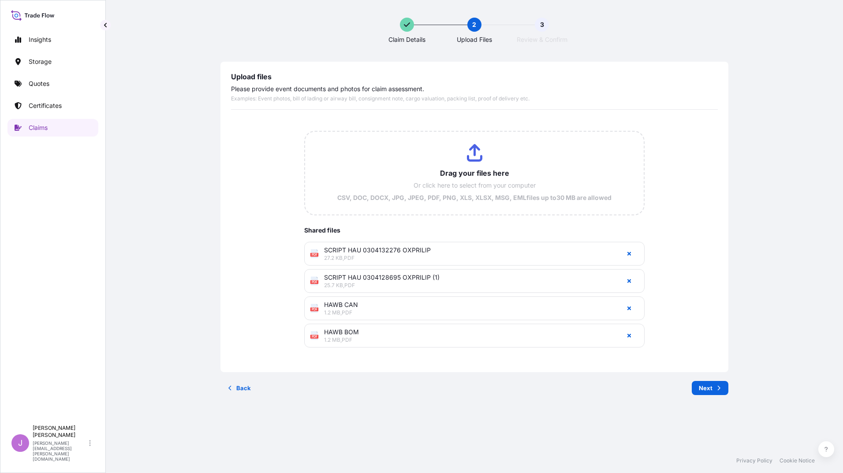
click at [462, 152] on input "Drag your files here Or click here to select from your computer CSV, DOC, DOCX,…" at bounding box center [474, 173] width 339 height 83
type input "C:\fakepath\Vorsorgliche Haftbarhaltung AW_ Abholer KÖLN 1916034248 .eml"
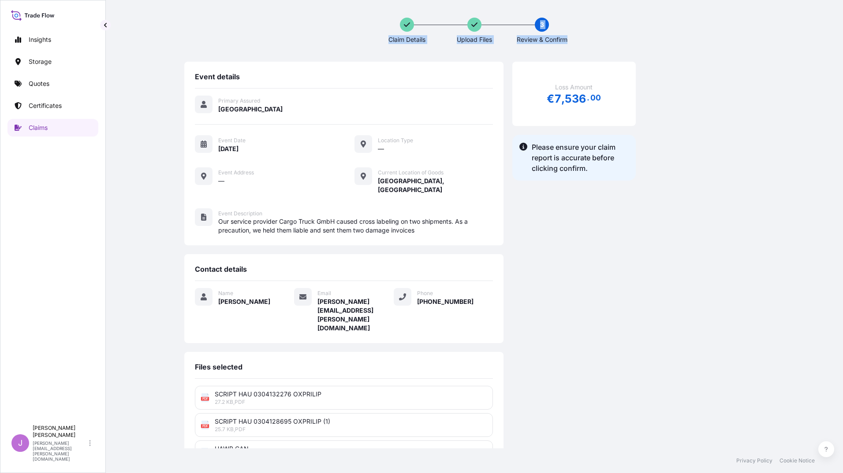
drag, startPoint x: 186, startPoint y: 50, endPoint x: 668, endPoint y: -26, distance: 488.1
click at [668, 0] on html "Insights Storage Quotes Certificates Claims J Jean-Claude Geiß jean-claude.geis…" at bounding box center [421, 236] width 843 height 473
click at [635, 199] on div "Loss Amount € 7 , 536 . 00 Please ensure your claim report is accurate before c…" at bounding box center [573, 309] width 123 height 495
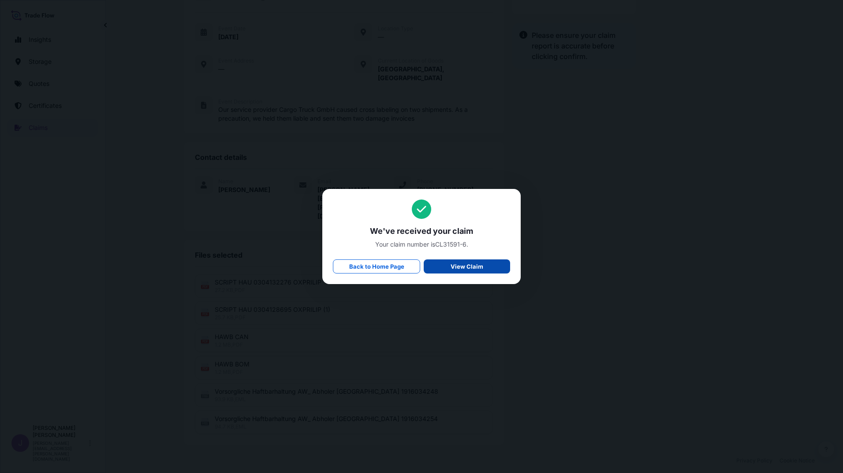
click at [467, 267] on p "View Claim" at bounding box center [466, 266] width 33 height 9
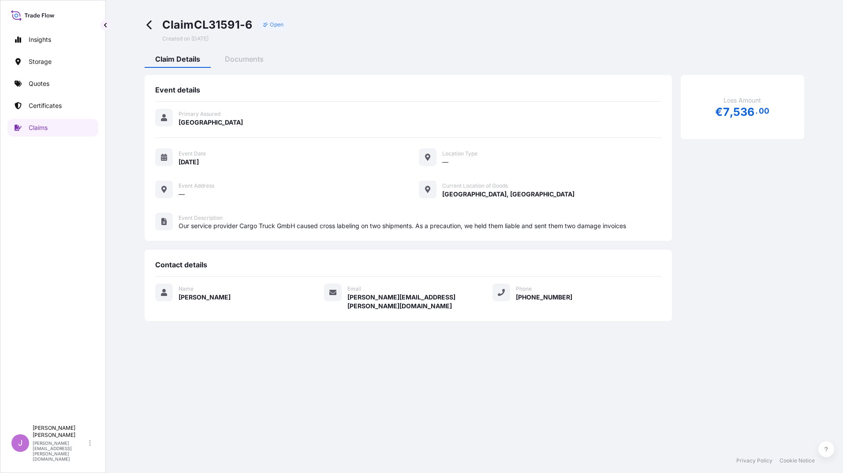
drag, startPoint x: 163, startPoint y: 21, endPoint x: 624, endPoint y: 296, distance: 535.8
click at [624, 296] on div "Claim CL31591-6 Open Created on 09/23/2025 Claim Details Documents Event detail…" at bounding box center [474, 169] width 702 height 339
copy div "Claim CL31591-6 Open Created on 09/23/2025 Claim Details Documents Event detail…"
click at [468, 333] on div "Claim Details Documents Event details Primary Assured Germany Event Date 03/20/…" at bounding box center [474, 205] width 659 height 304
click at [41, 15] on icon at bounding box center [33, 15] width 44 height 13
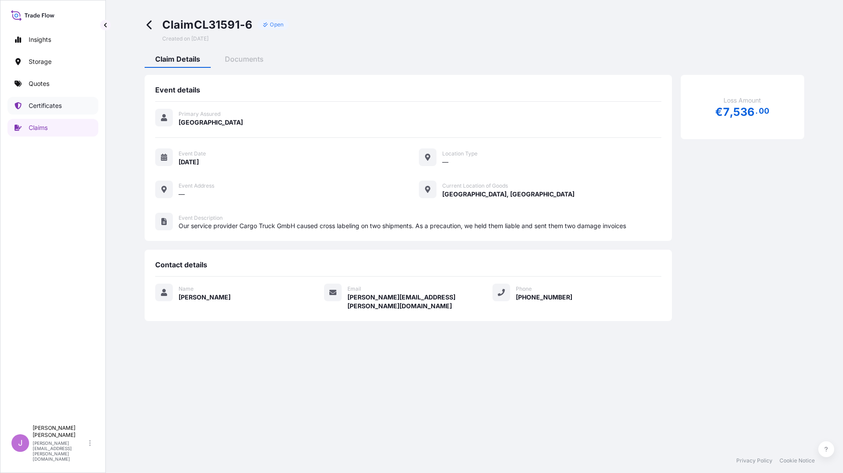
click at [37, 105] on p "Certificates" at bounding box center [45, 105] width 33 height 9
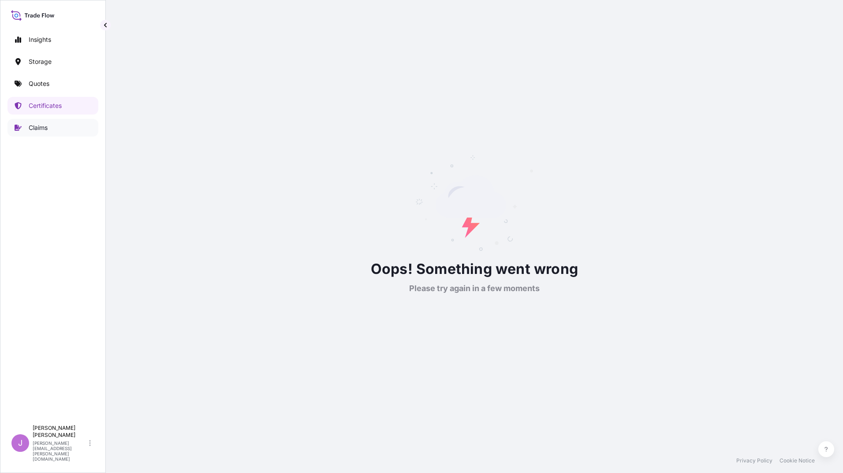
click at [39, 132] on p "Claims" at bounding box center [38, 127] width 19 height 9
click at [471, 309] on p "Refresh" at bounding box center [479, 313] width 22 height 9
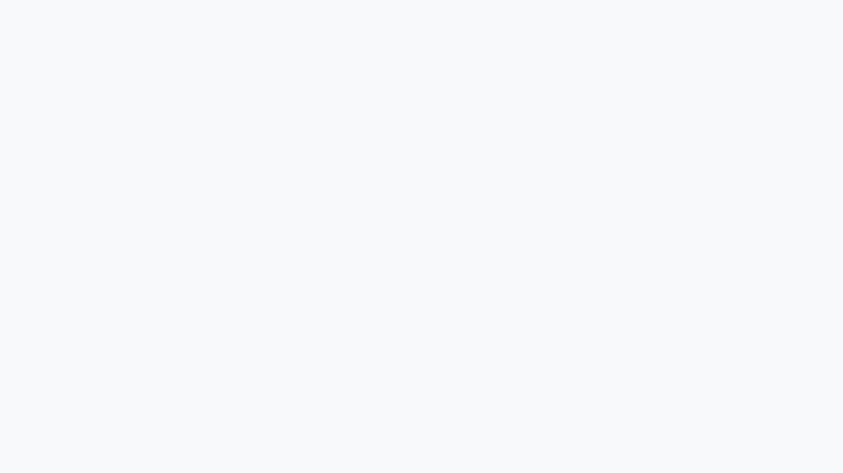
click at [469, 315] on div at bounding box center [421, 236] width 843 height 473
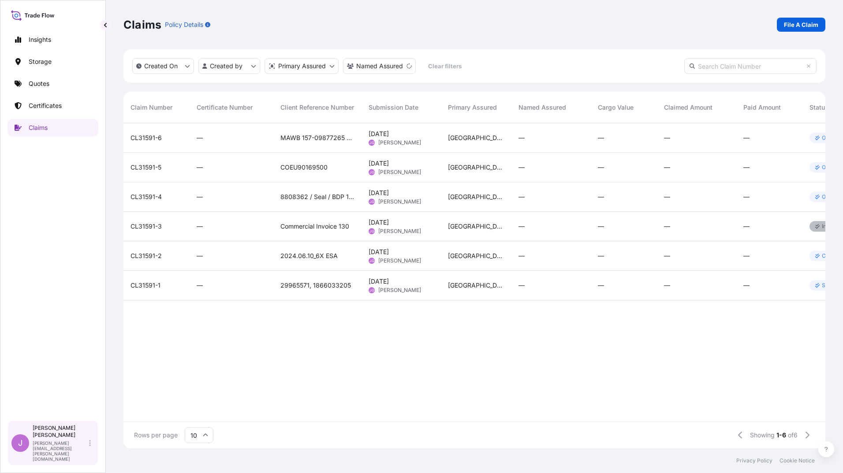
click at [50, 454] on p "[PERSON_NAME][EMAIL_ADDRESS][PERSON_NAME][DOMAIN_NAME]" at bounding box center [60, 451] width 55 height 21
